Goal: Find specific page/section: Find specific page/section

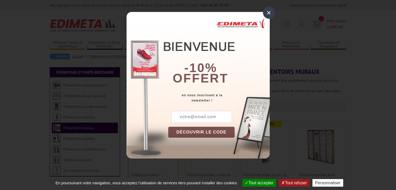
click at [269, 12] on div "×" at bounding box center [269, 13] width 12 height 12
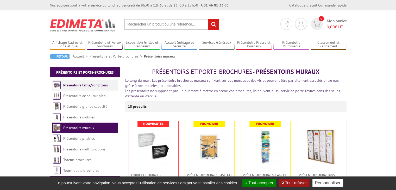
click at [78, 86] on link "Présentoirs table/comptoirs" at bounding box center [85, 85] width 45 height 5
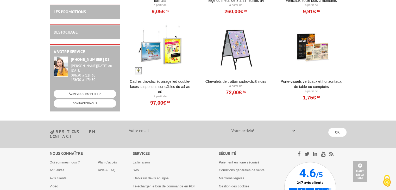
scroll to position [512, 0]
